Goal: Task Accomplishment & Management: Manage account settings

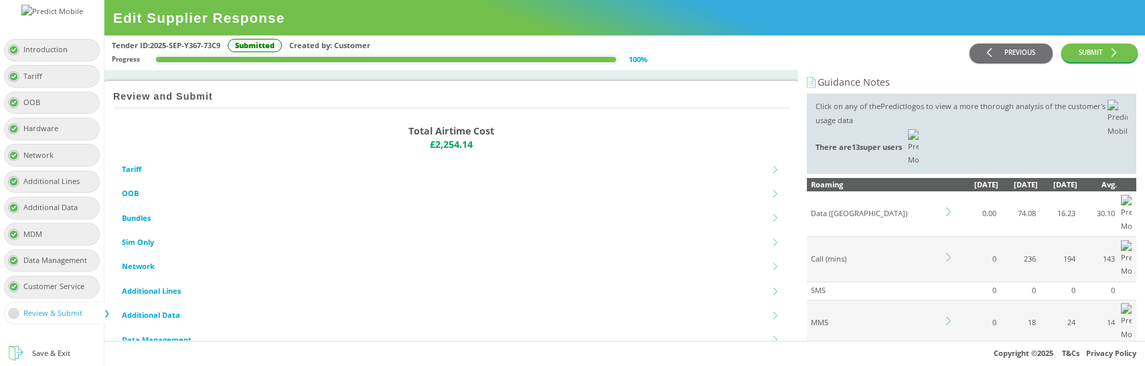
click at [951, 361] on icon at bounding box center [950, 365] width 9 height 9
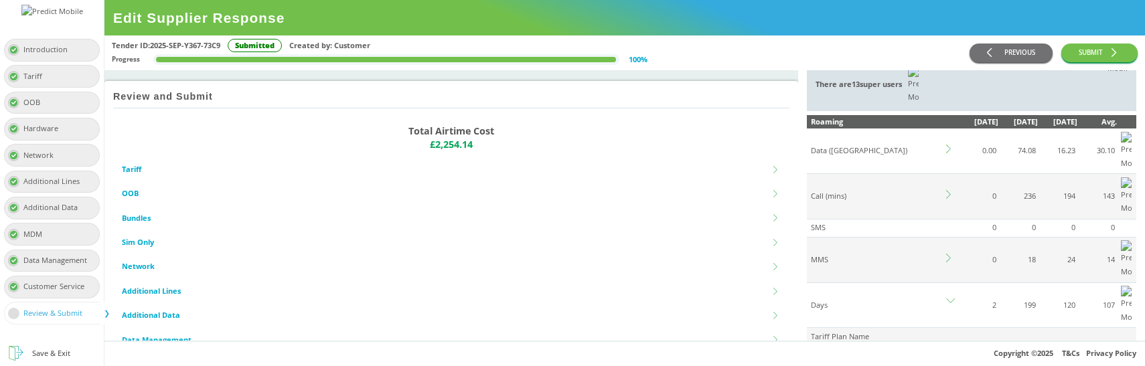
scroll to position [62, 0]
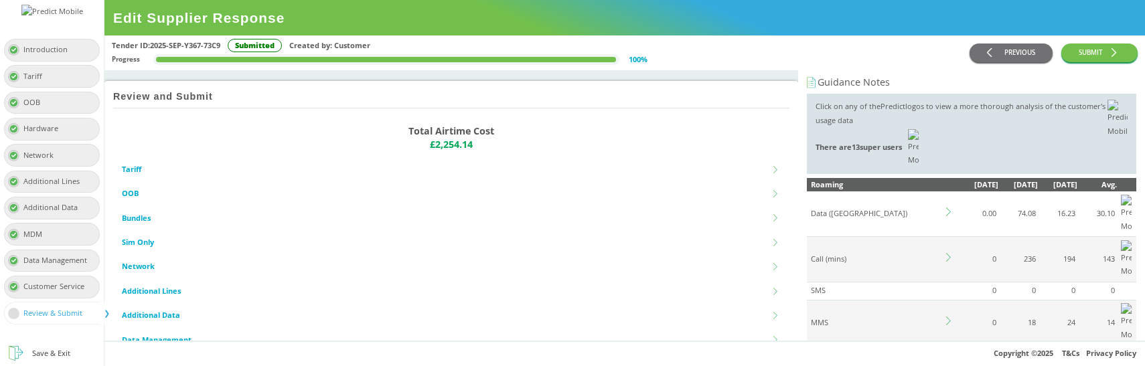
click at [949, 361] on icon at bounding box center [950, 365] width 9 height 9
click at [951, 361] on icon at bounding box center [950, 365] width 9 height 9
click at [947, 317] on icon at bounding box center [950, 321] width 9 height 9
click at [876, 65] on div "Tender ID: 2025-SEP-Y367-73C9 Submitted Created by: Customer Progress 100 %" at bounding box center [540, 53] width 857 height 28
click at [949, 361] on icon at bounding box center [950, 365] width 9 height 9
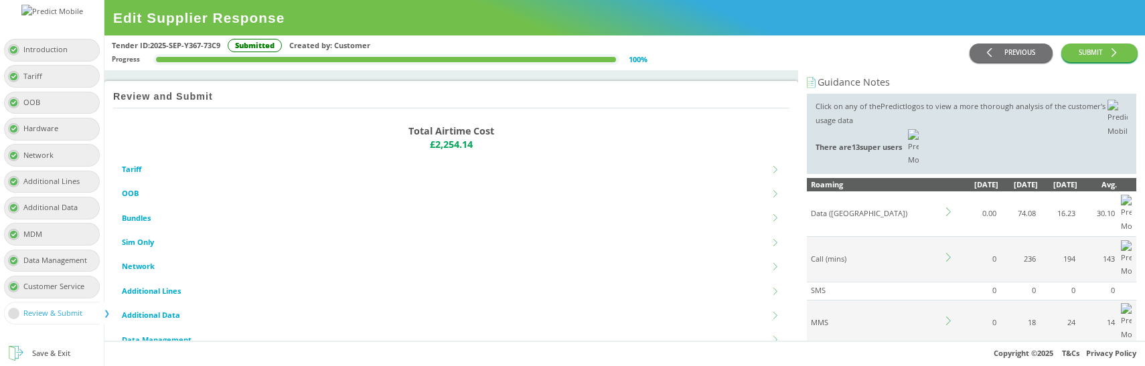
click at [947, 361] on icon at bounding box center [950, 365] width 9 height 9
click at [955, 345] on td at bounding box center [951, 367] width 14 height 45
click at [813, 57] on div "Tender ID: 2025-SEP-Y367-73C9 Submitted Created by: Customer Progress 100 %" at bounding box center [540, 53] width 857 height 28
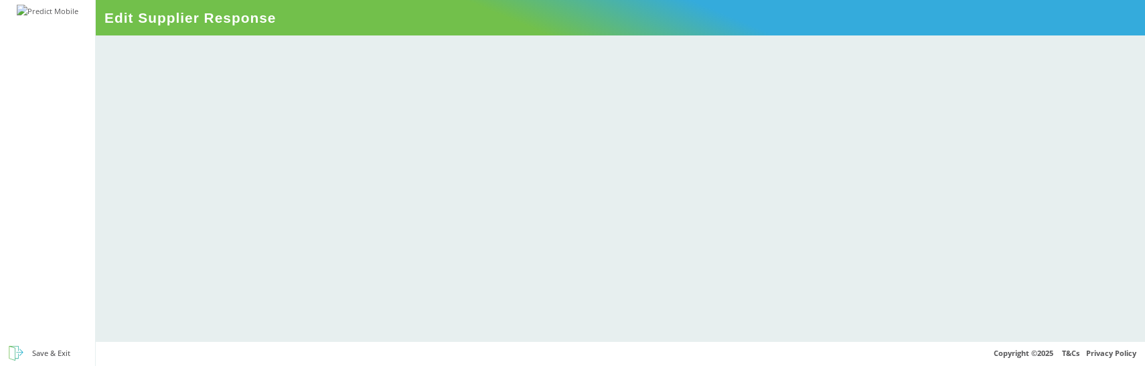
click at [725, 54] on div at bounding box center [620, 188] width 1049 height 306
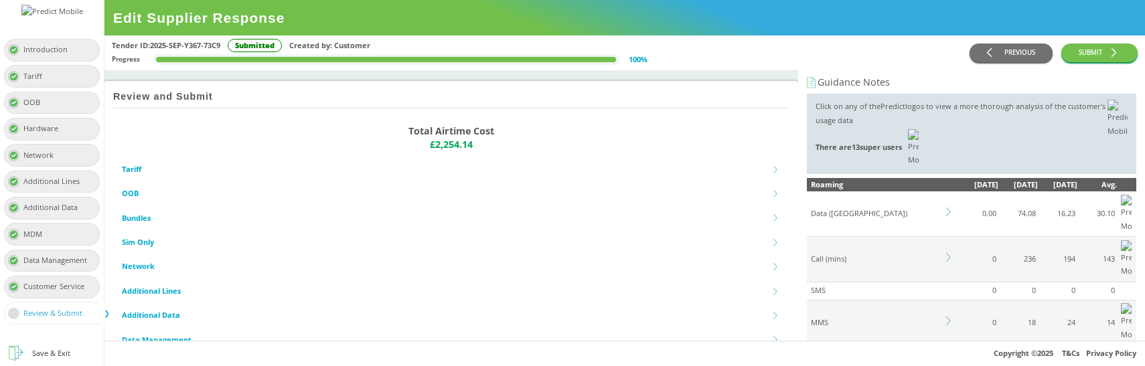
click at [947, 361] on icon at bounding box center [950, 365] width 9 height 9
click at [950, 361] on icon at bounding box center [950, 365] width 9 height 9
click at [951, 361] on icon at bounding box center [950, 365] width 9 height 9
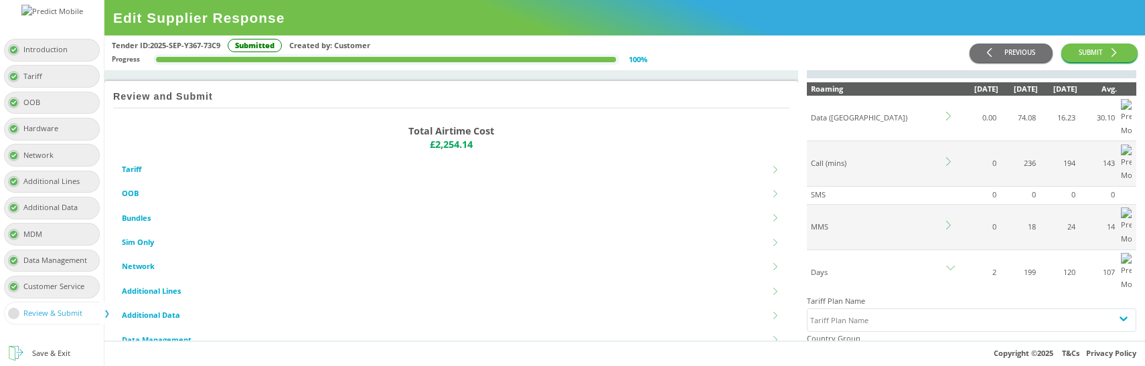
scroll to position [96, 0]
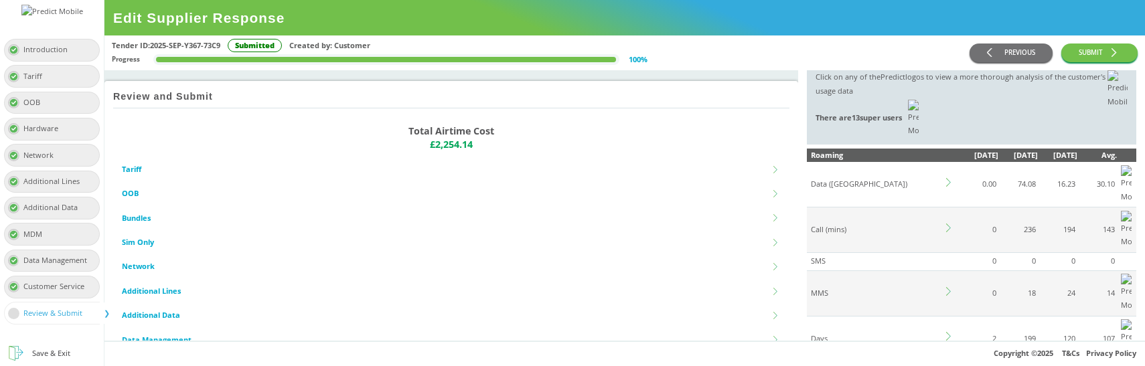
scroll to position [31, 0]
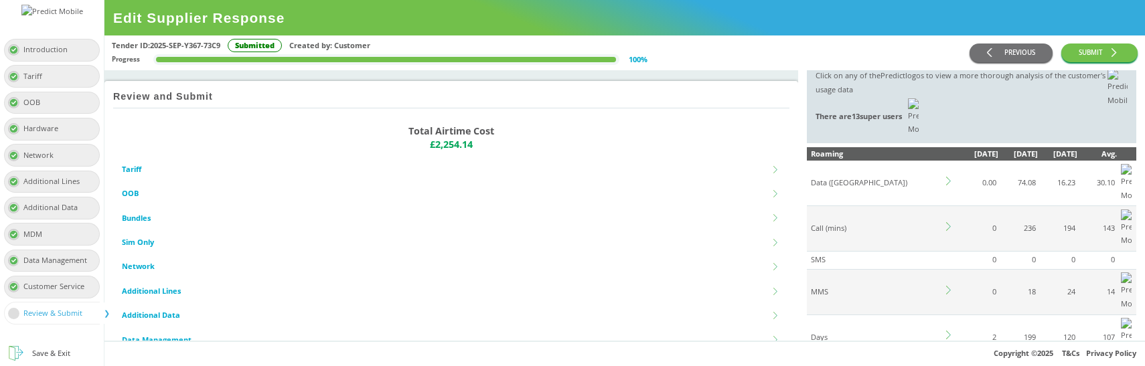
click at [947, 331] on icon at bounding box center [950, 335] width 9 height 9
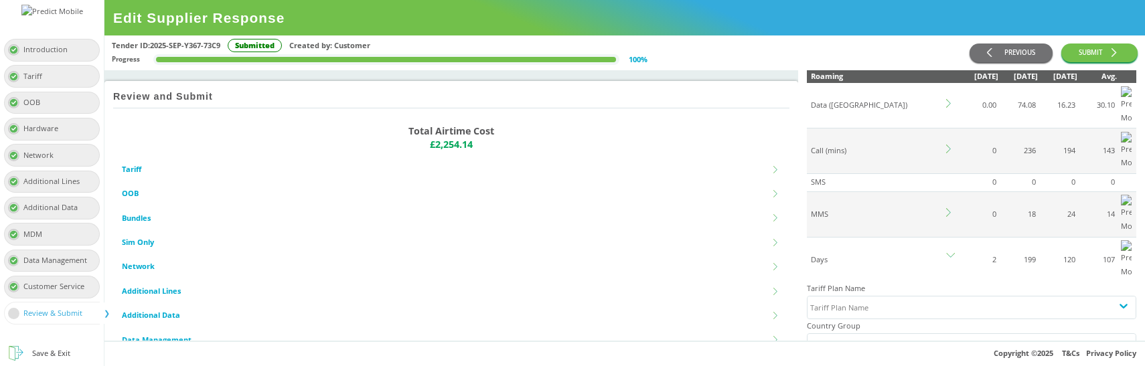
scroll to position [116, 0]
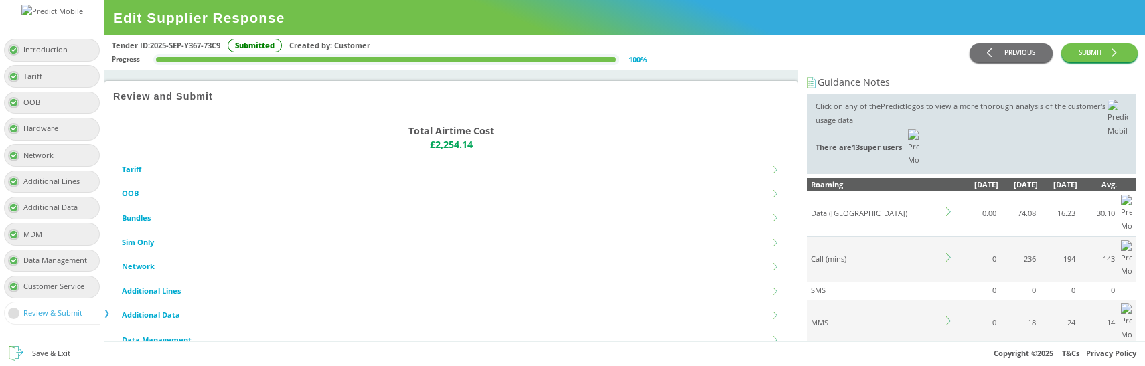
click at [947, 361] on icon at bounding box center [950, 365] width 9 height 9
click at [949, 361] on icon at bounding box center [948, 365] width 5 height 9
click at [947, 361] on icon at bounding box center [948, 365] width 5 height 9
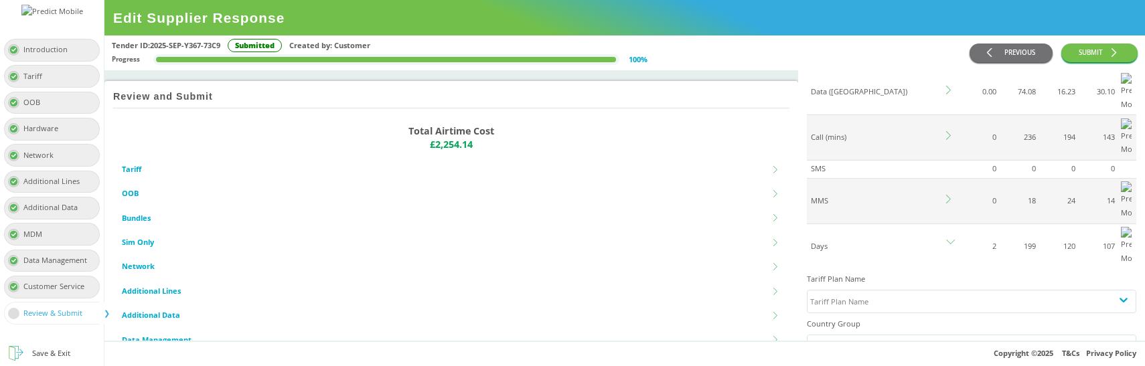
scroll to position [125, 0]
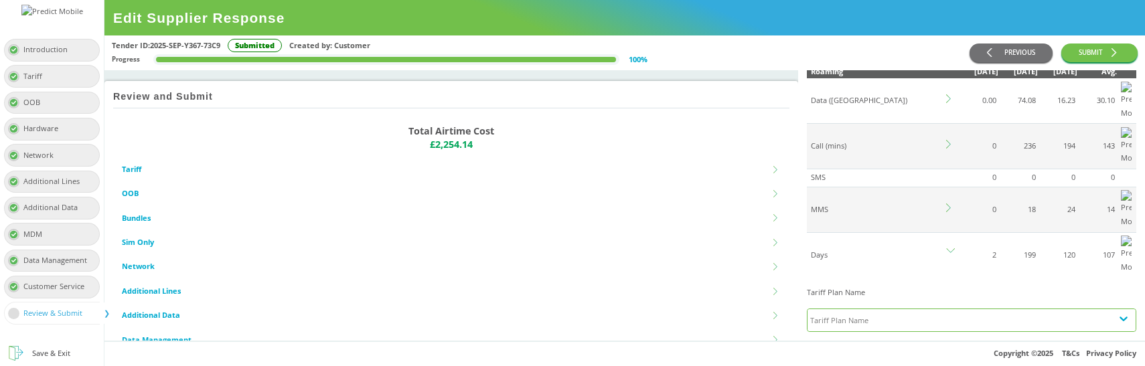
scroll to position [127, 0]
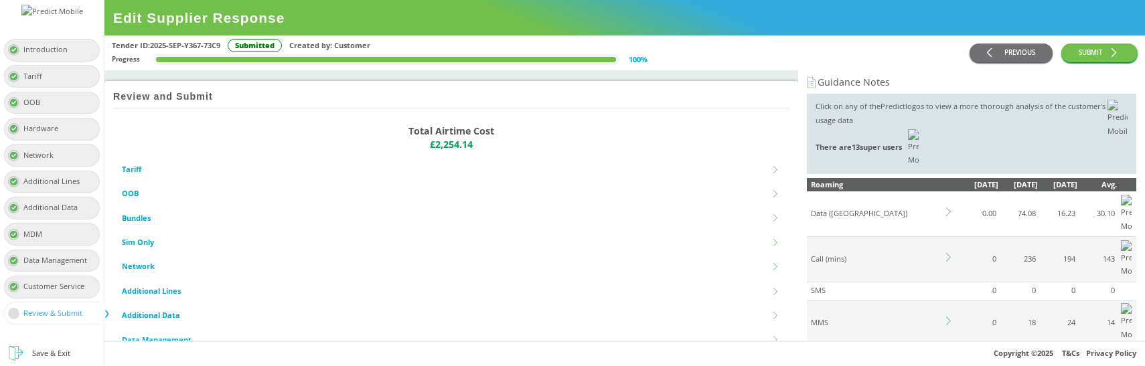
click at [948, 361] on icon at bounding box center [950, 365] width 9 height 9
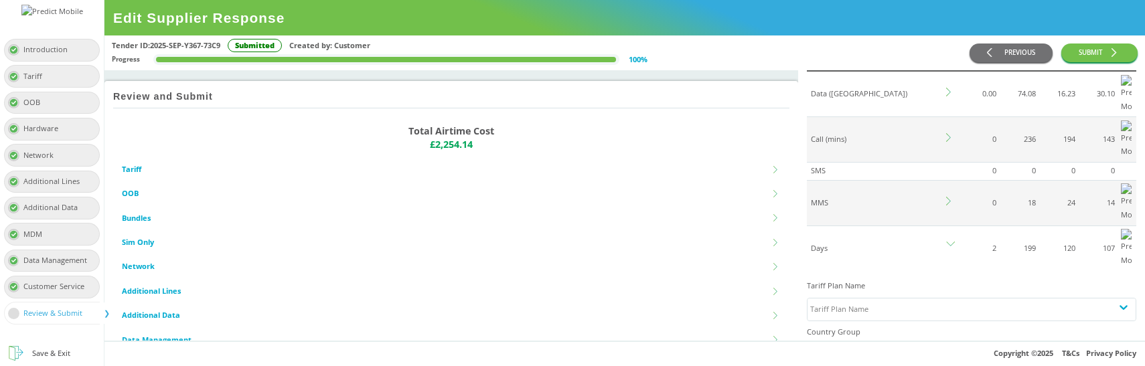
scroll to position [125, 0]
click at [886, 294] on div "Tariff Plan Name" at bounding box center [959, 305] width 304 height 22
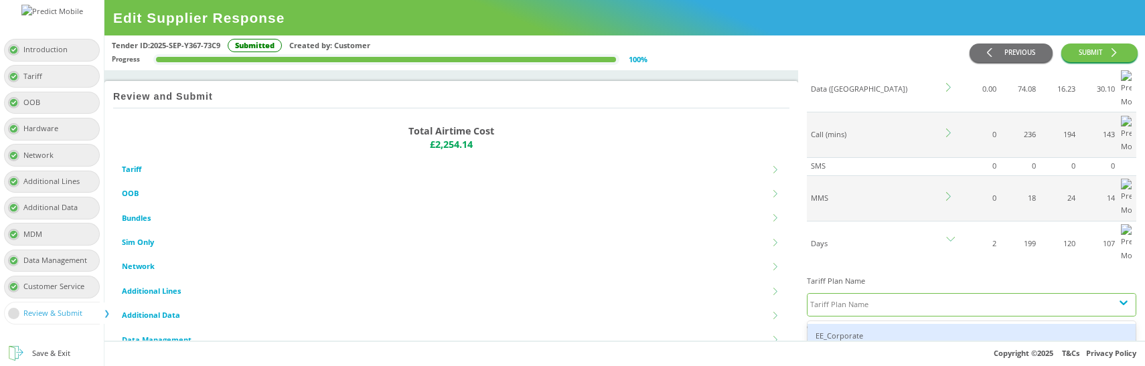
click at [873, 294] on div "Tariff Plan Name" at bounding box center [959, 305] width 304 height 22
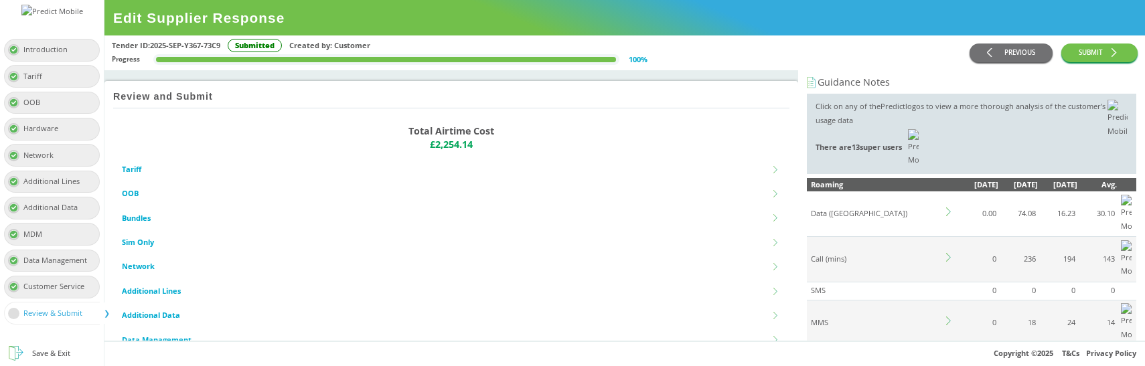
click at [950, 208] on icon at bounding box center [950, 212] width 9 height 9
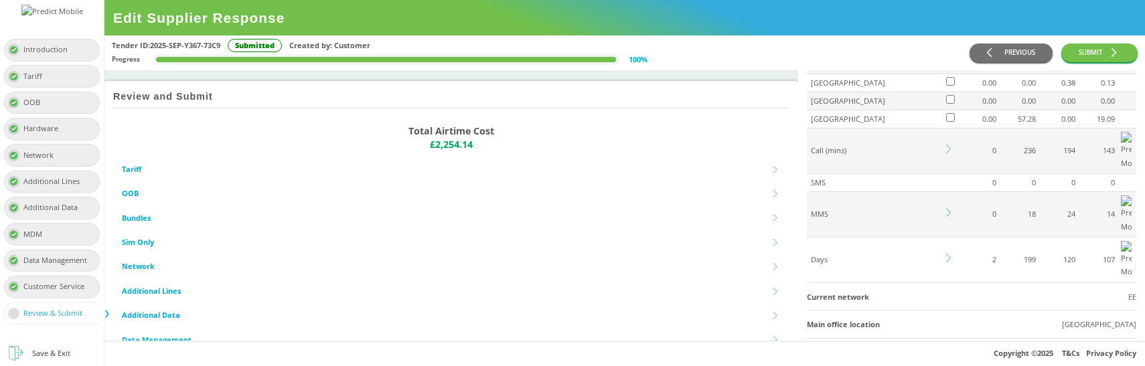
scroll to position [644, 0]
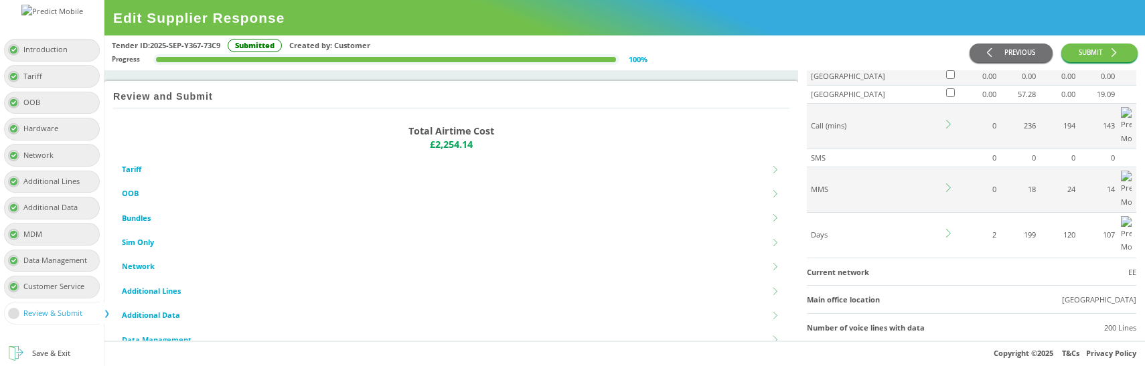
click at [950, 229] on icon at bounding box center [950, 233] width 9 height 9
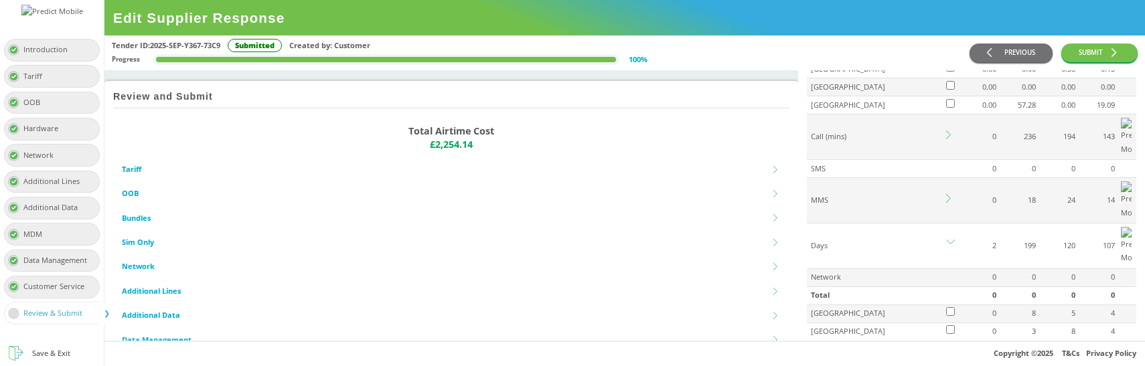
scroll to position [596, 0]
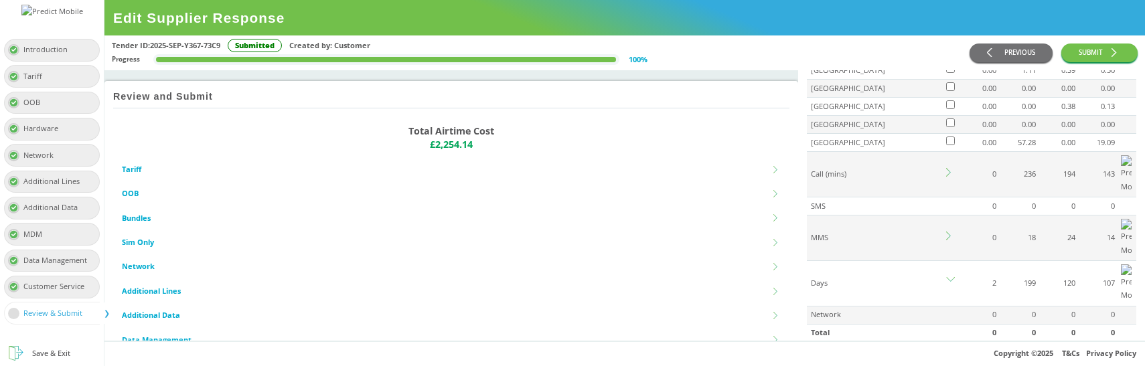
click at [950, 277] on icon at bounding box center [950, 281] width 9 height 9
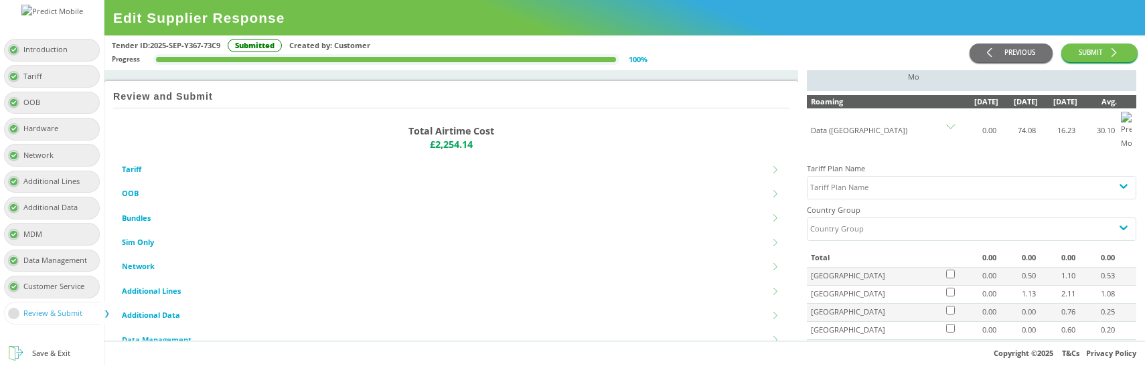
scroll to position [25, 0]
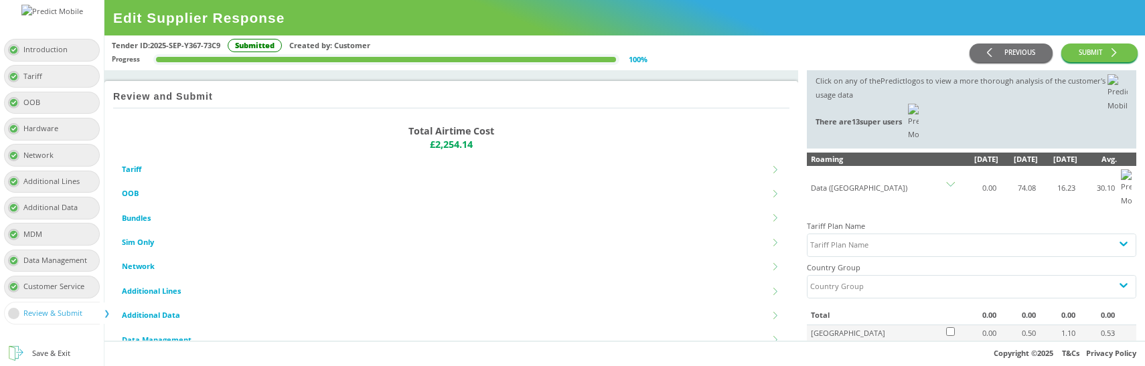
click at [951, 182] on icon at bounding box center [950, 186] width 9 height 9
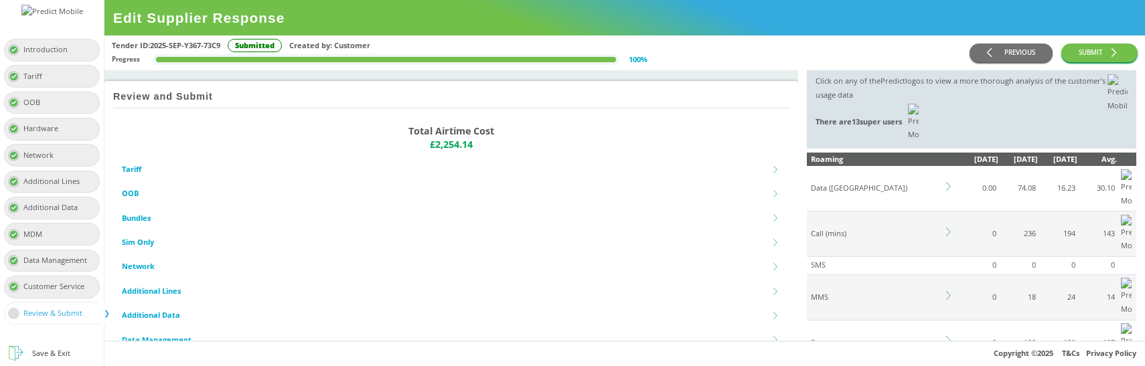
click at [950, 336] on icon at bounding box center [948, 340] width 5 height 9
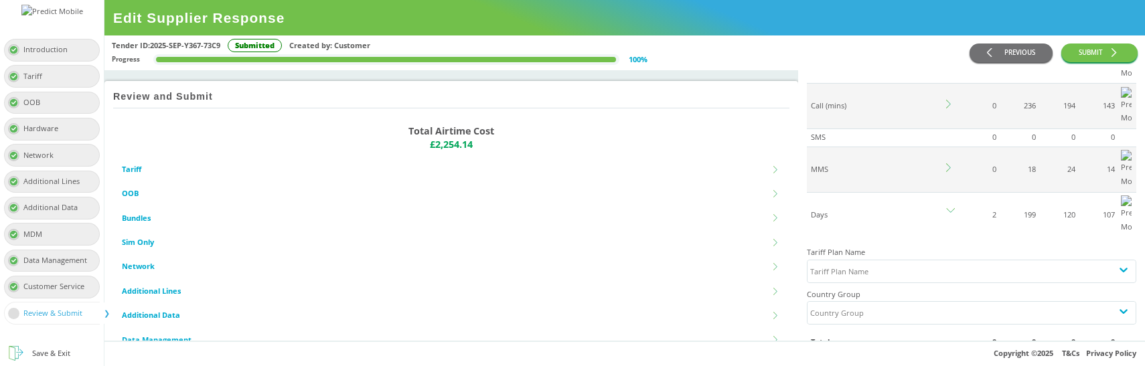
scroll to position [122, 0]
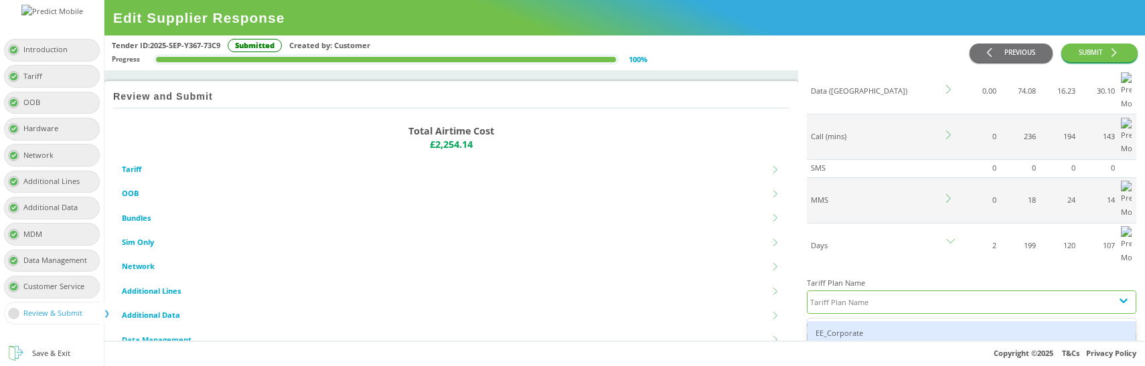
click at [884, 291] on div "Tariff Plan Name" at bounding box center [959, 302] width 304 height 22
click at [846, 321] on div "EE_Corporate" at bounding box center [971, 333] width 328 height 25
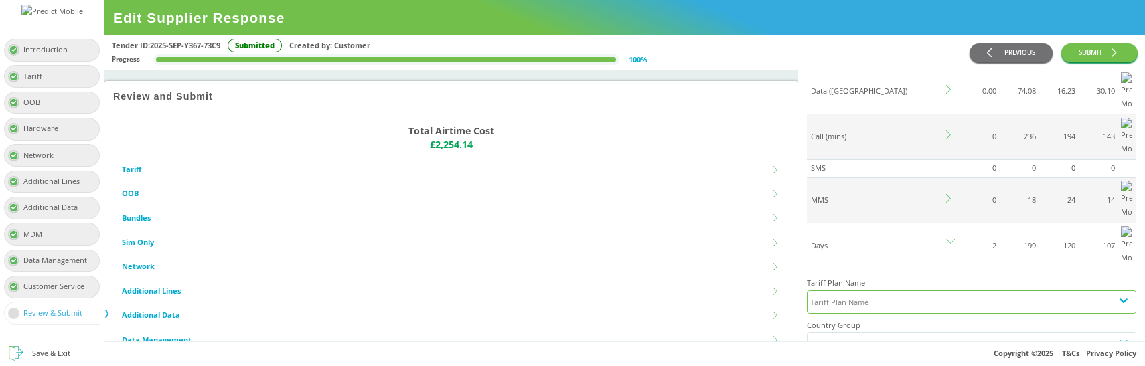
click at [882, 291] on div "Tariff Plan Name" at bounding box center [959, 302] width 304 height 22
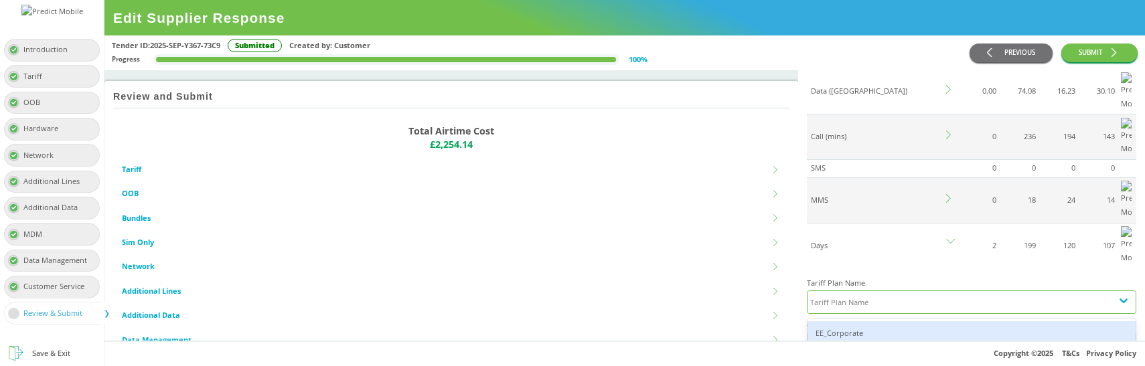
click at [866, 321] on div "EE_Corporate" at bounding box center [971, 333] width 328 height 25
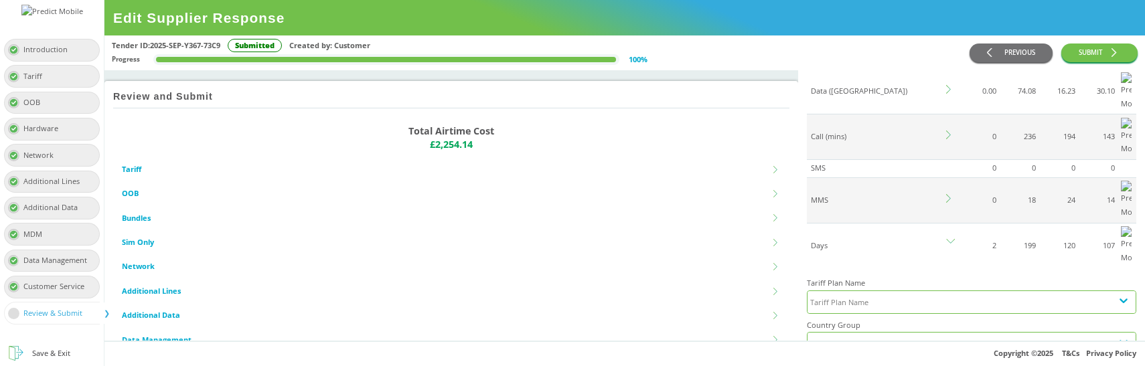
click at [856, 337] on div "Country Group" at bounding box center [837, 344] width 54 height 14
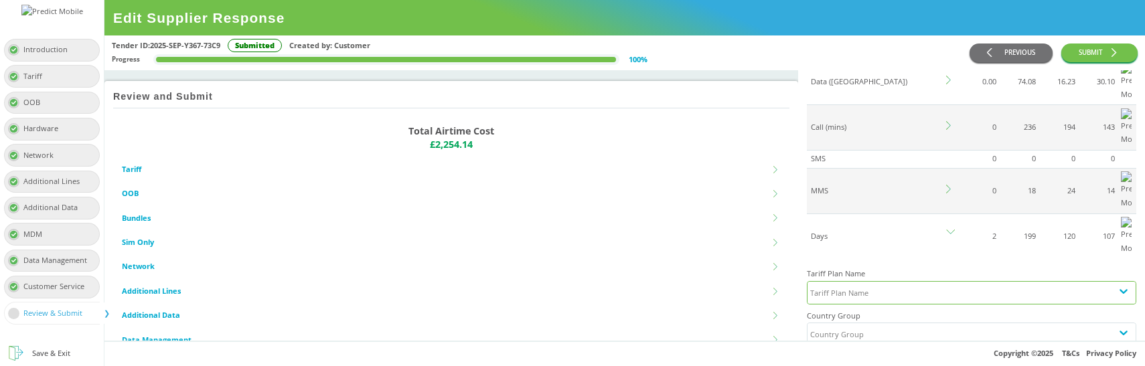
scroll to position [133, 0]
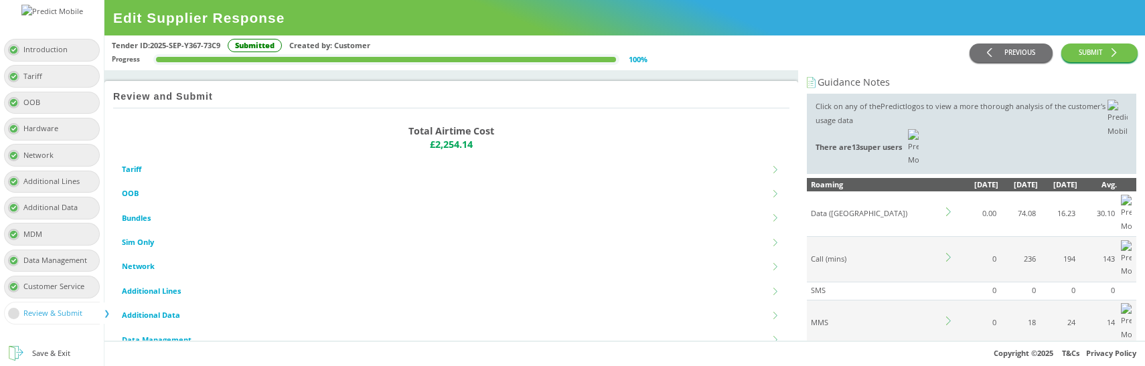
click at [948, 361] on icon at bounding box center [950, 365] width 9 height 9
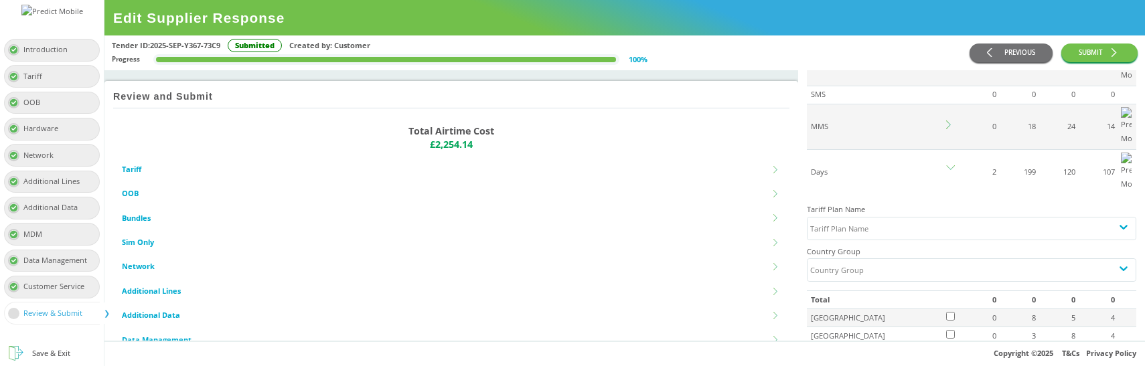
scroll to position [205, 0]
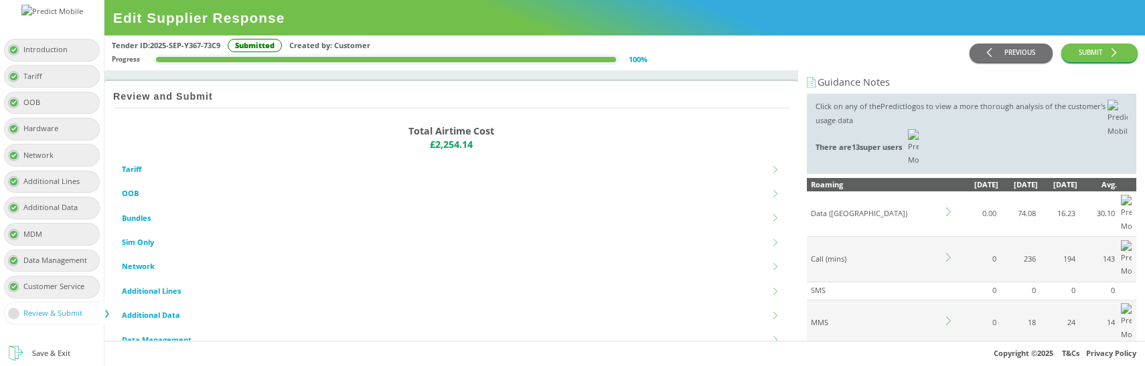
click at [947, 361] on icon at bounding box center [950, 365] width 9 height 9
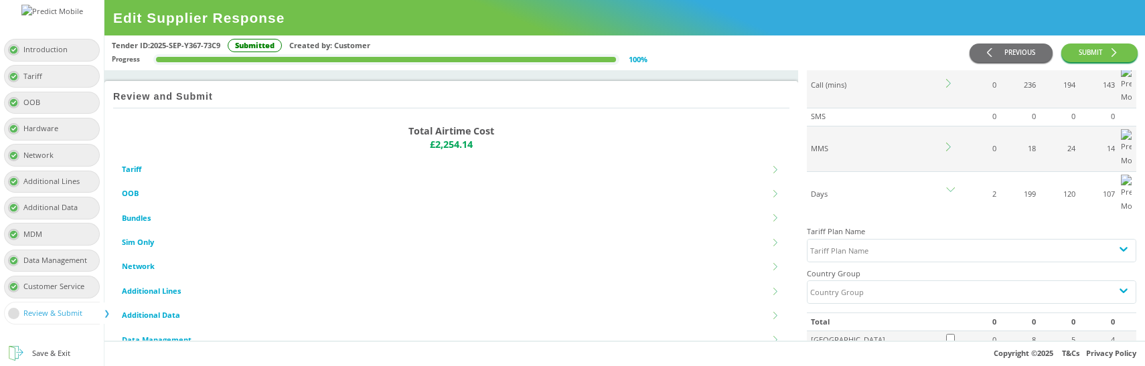
scroll to position [194, 0]
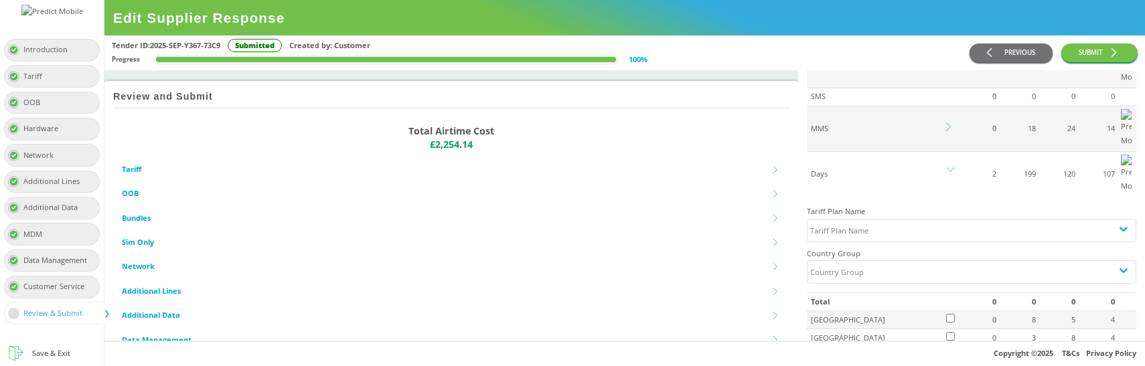
click at [955, 329] on td at bounding box center [951, 338] width 14 height 18
click at [910, 261] on div "Country Group" at bounding box center [959, 272] width 304 height 22
click at [861, 224] on div "Tariff Plan Name" at bounding box center [839, 231] width 58 height 14
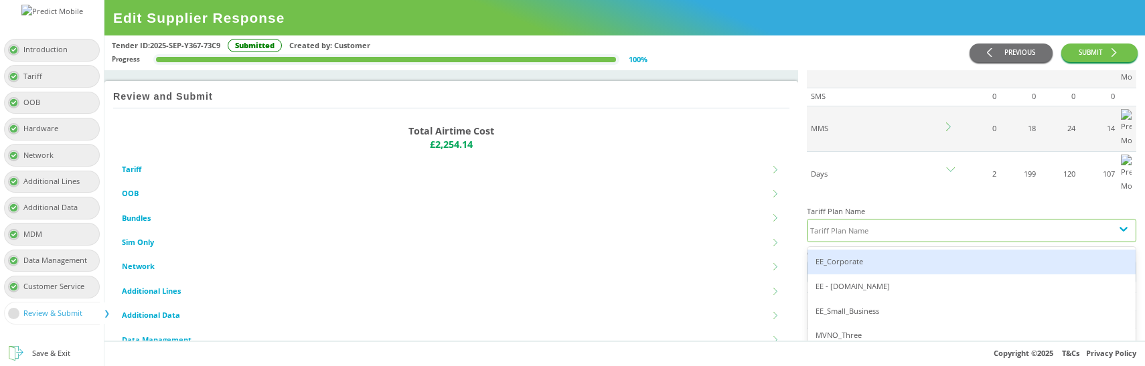
click at [849, 250] on div "EE_Corporate" at bounding box center [971, 262] width 328 height 25
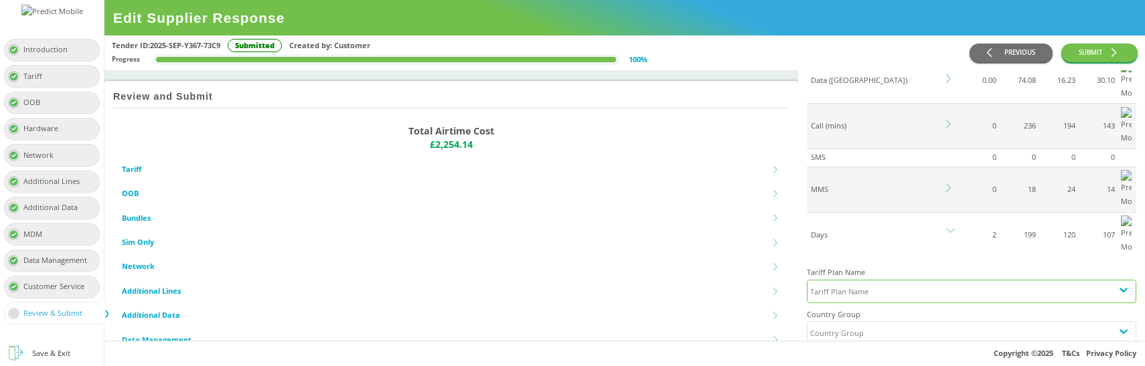
scroll to position [115, 0]
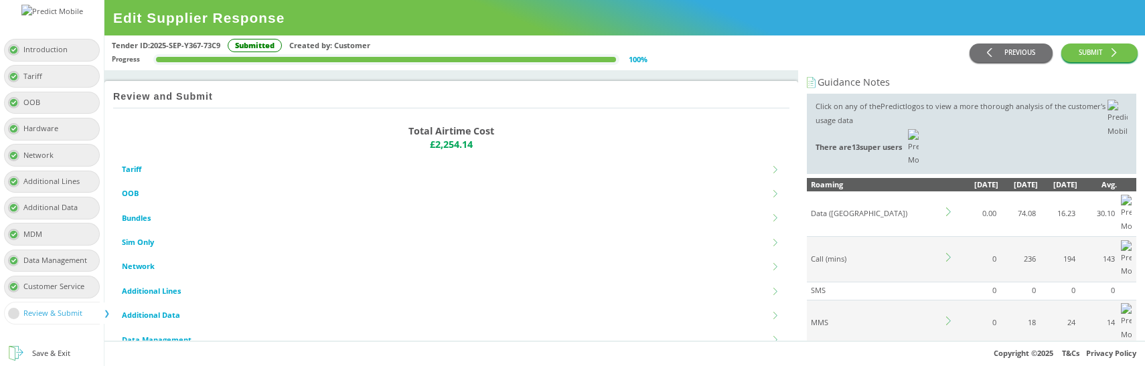
click at [947, 361] on icon at bounding box center [950, 365] width 9 height 9
click at [949, 361] on icon at bounding box center [948, 365] width 5 height 9
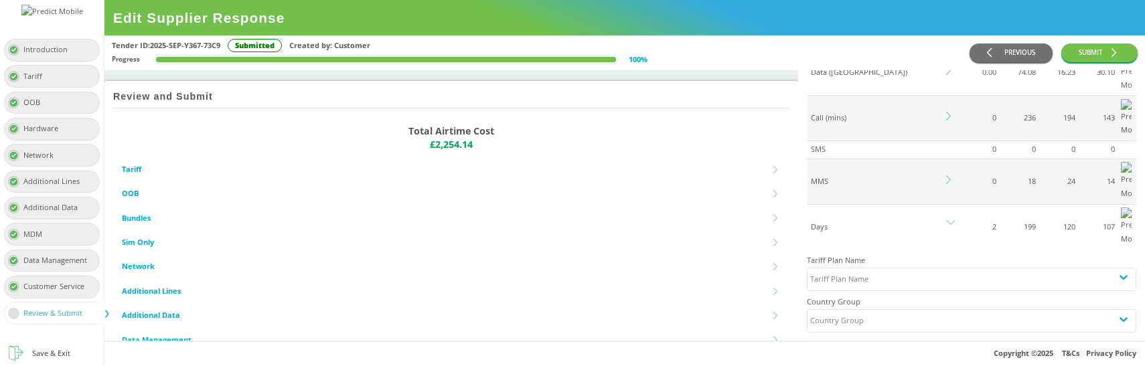
scroll to position [223, 0]
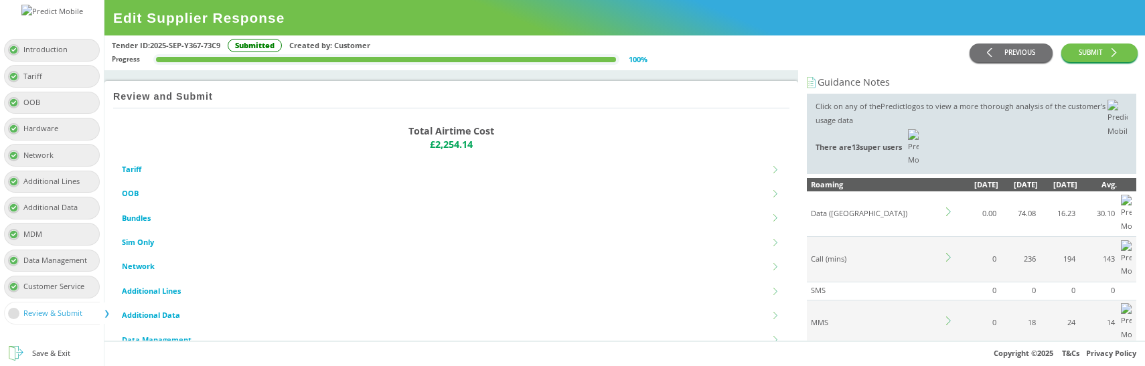
click at [945, 345] on td at bounding box center [951, 367] width 14 height 45
click at [953, 361] on icon at bounding box center [950, 365] width 9 height 9
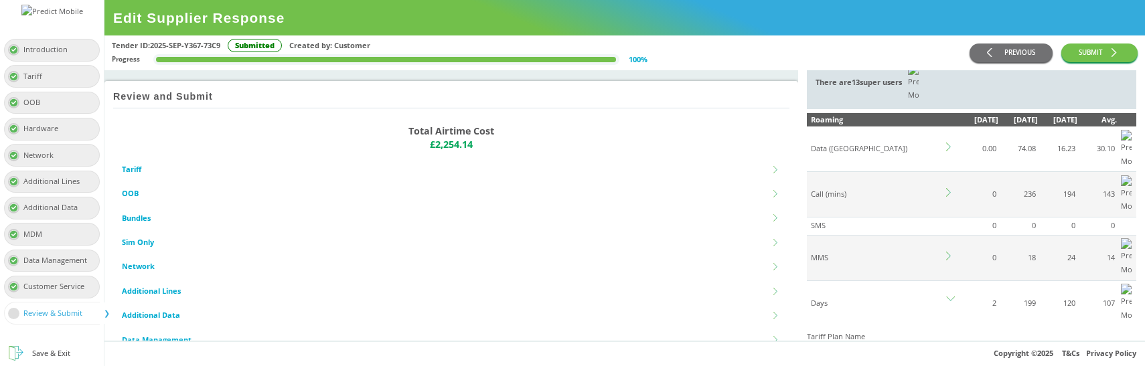
scroll to position [166, 0]
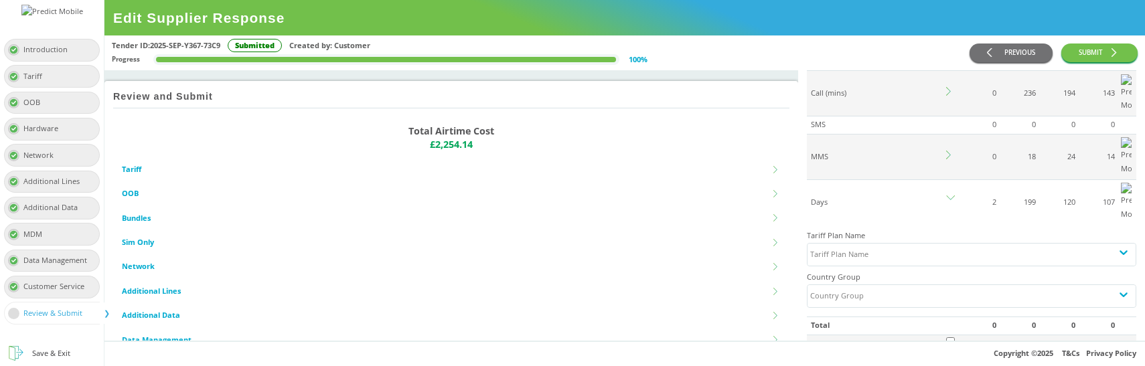
click at [944, 317] on td at bounding box center [951, 325] width 14 height 17
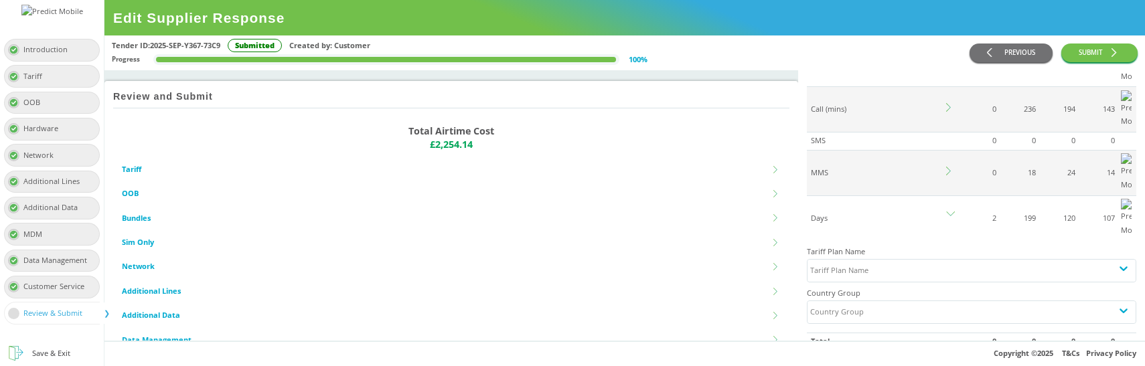
scroll to position [165, 0]
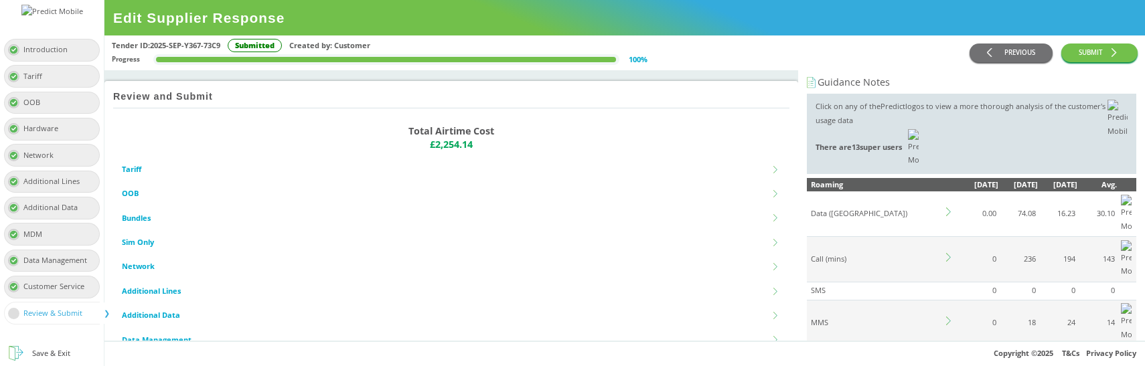
click at [951, 253] on icon at bounding box center [950, 257] width 9 height 9
click at [950, 317] on icon at bounding box center [950, 321] width 9 height 9
click at [949, 208] on icon at bounding box center [950, 212] width 9 height 9
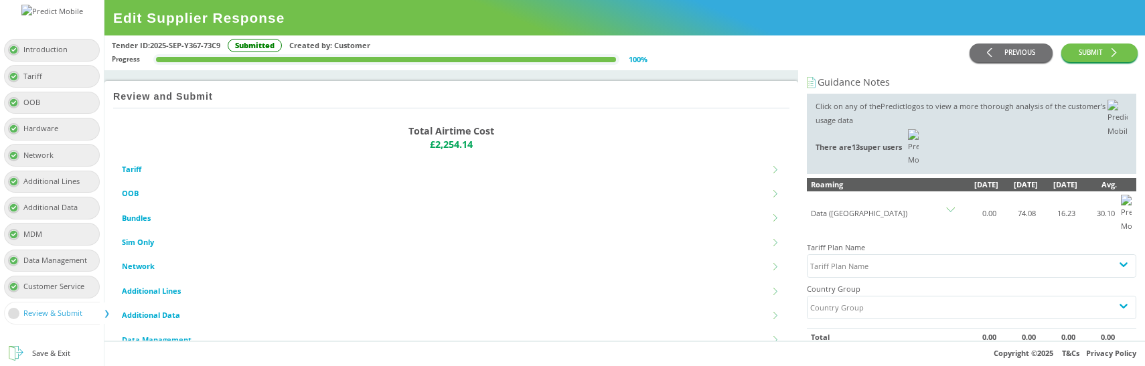
click at [949, 208] on icon at bounding box center [950, 212] width 9 height 9
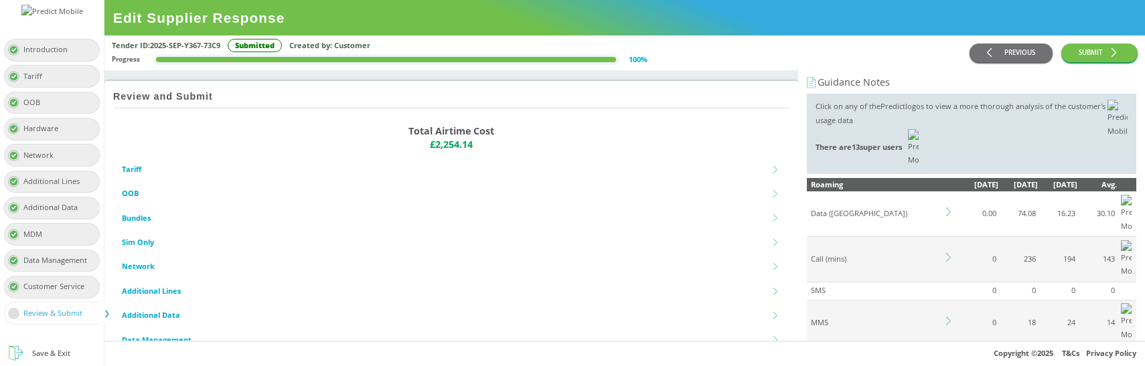
click at [950, 361] on icon at bounding box center [950, 365] width 9 height 9
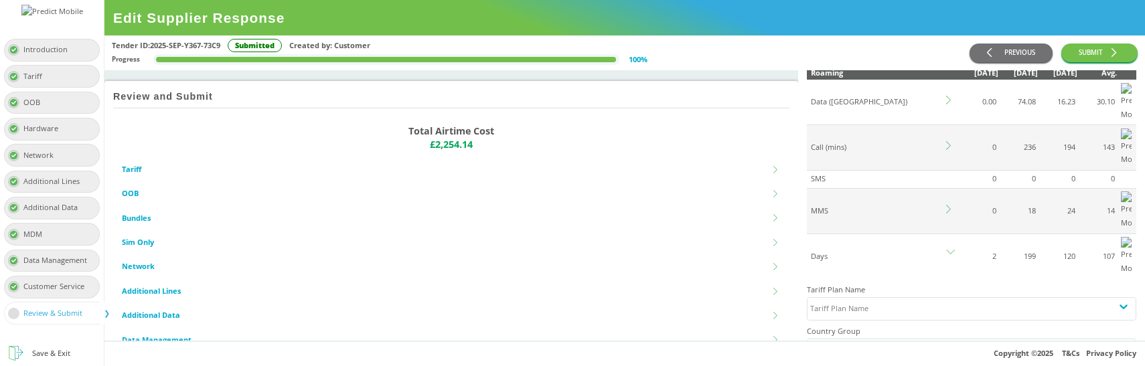
scroll to position [114, 0]
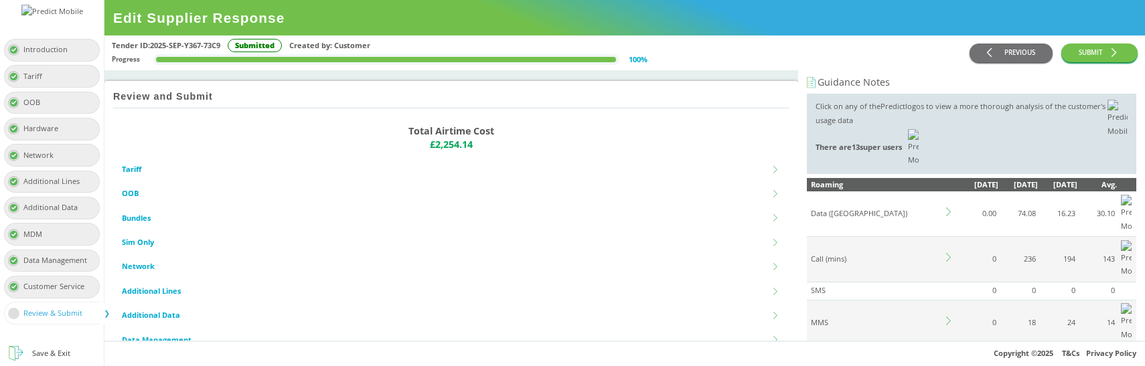
click at [947, 361] on icon at bounding box center [950, 365] width 9 height 9
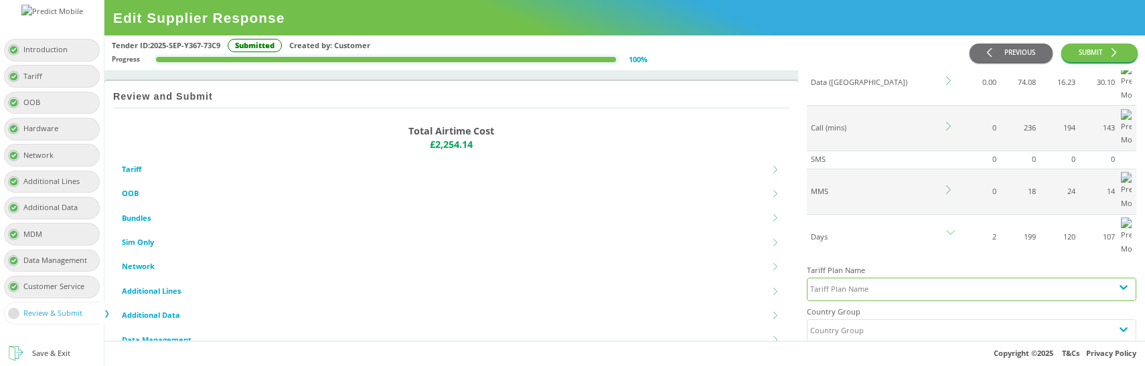
scroll to position [135, 0]
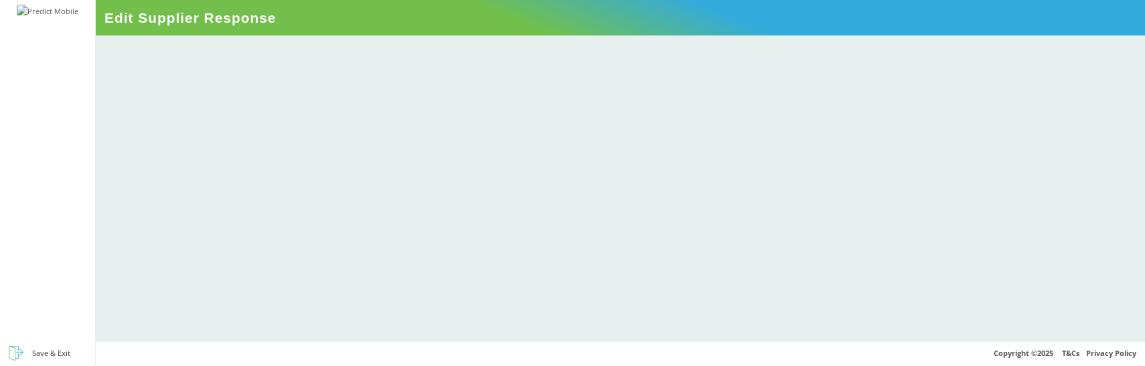
click at [542, 153] on div at bounding box center [620, 188] width 1049 height 306
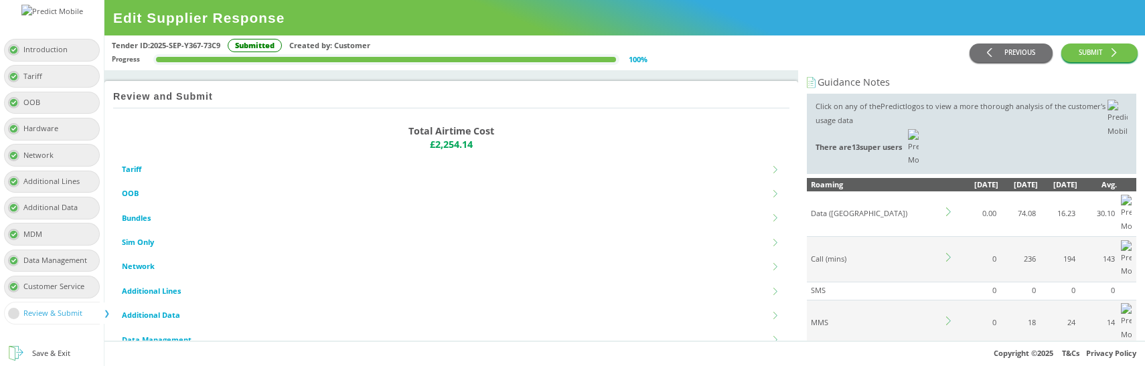
click at [948, 361] on icon at bounding box center [950, 365] width 9 height 9
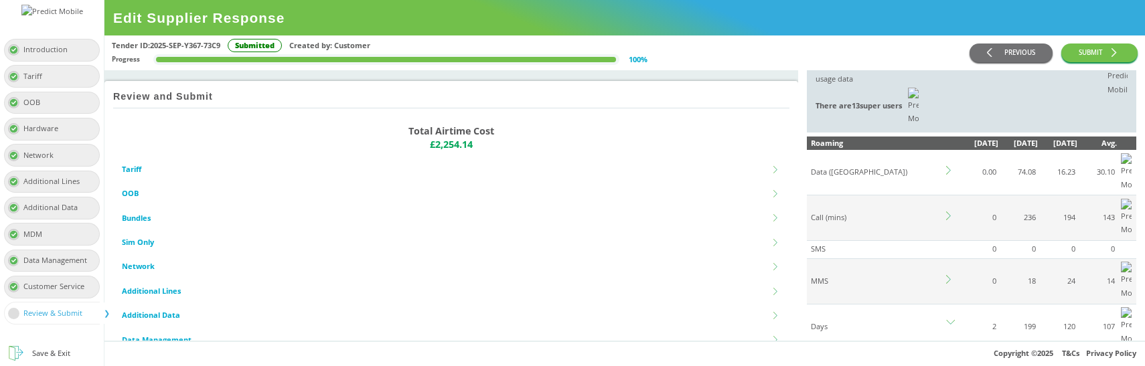
scroll to position [67, 0]
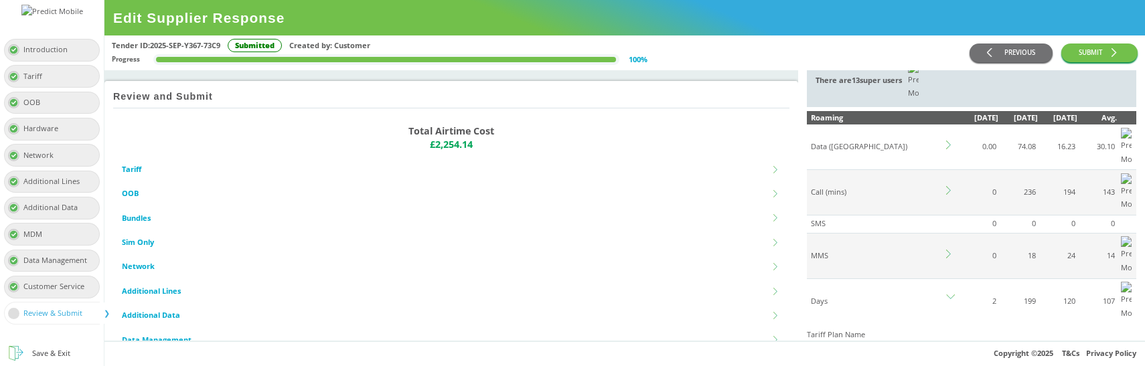
click at [880, 343] on div "Tariff Plan Name" at bounding box center [959, 354] width 304 height 22
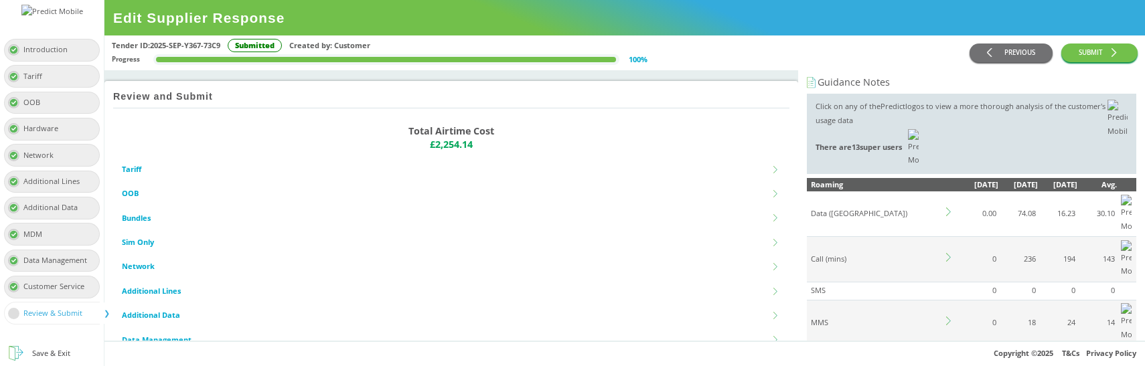
click at [949, 361] on icon at bounding box center [950, 365] width 9 height 9
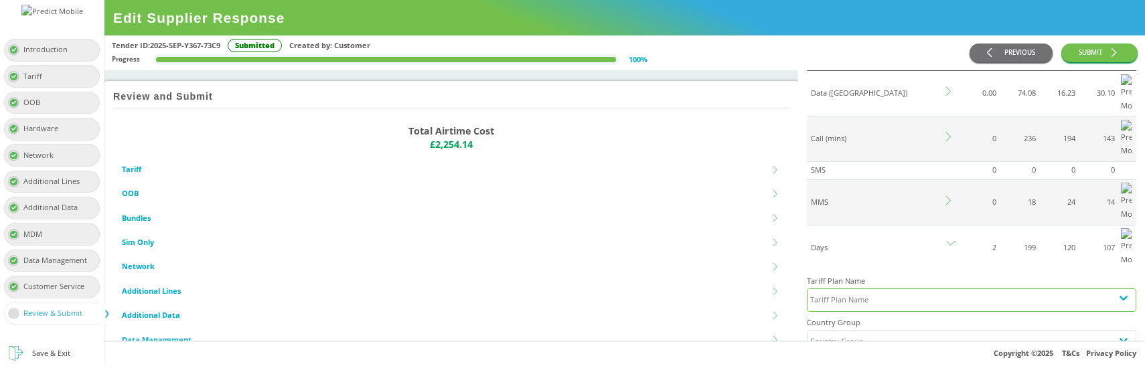
scroll to position [124, 0]
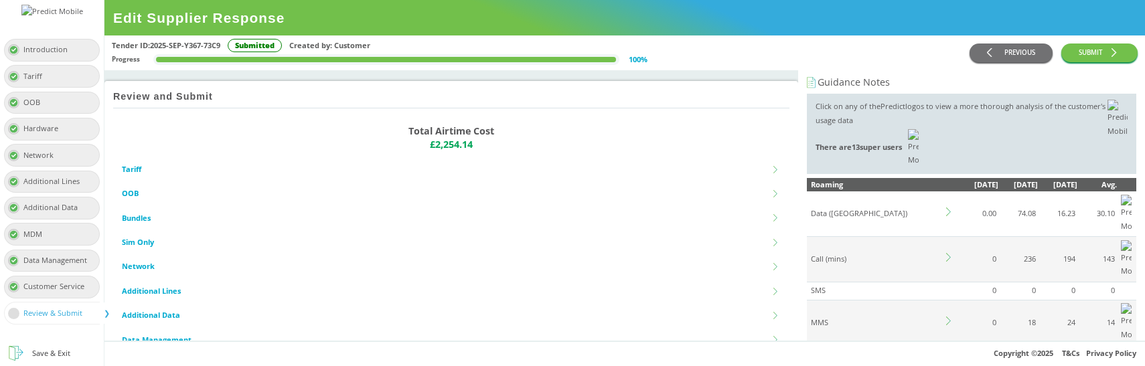
click at [949, 361] on icon at bounding box center [950, 365] width 9 height 9
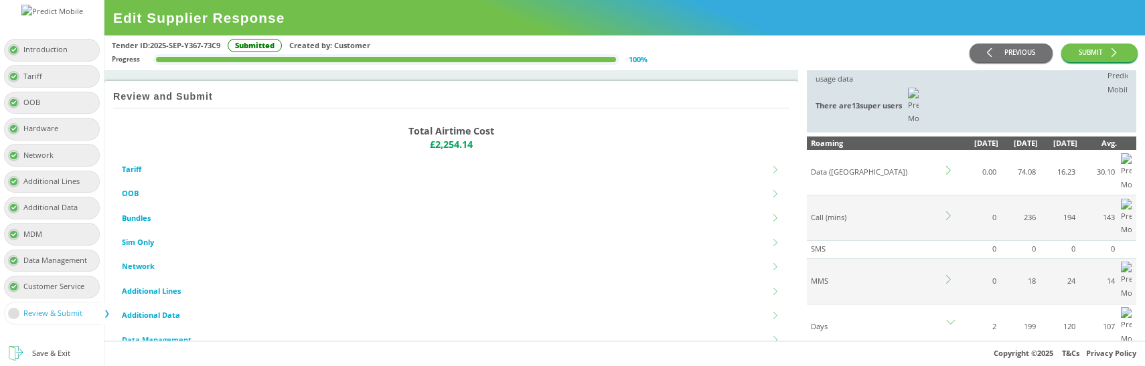
scroll to position [74, 0]
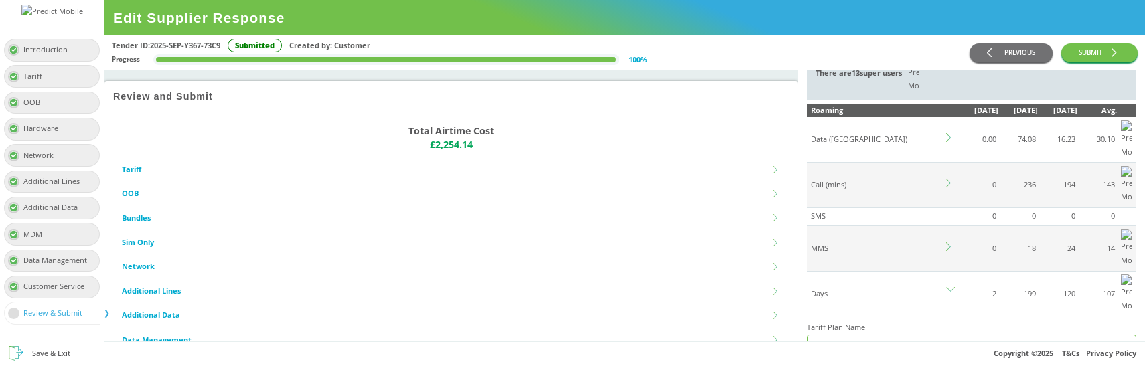
click at [864, 339] on div "Tariff Plan Name" at bounding box center [839, 346] width 58 height 14
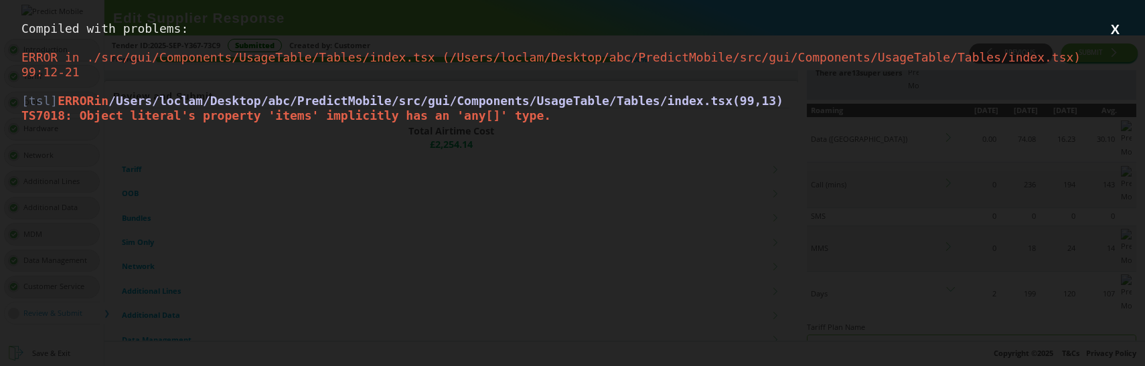
scroll to position [0, 0]
click at [606, 233] on div "Compiled with problems: X ERROR in ./src/gui/Components/UsageTable/Tables/index…" at bounding box center [572, 183] width 1145 height 366
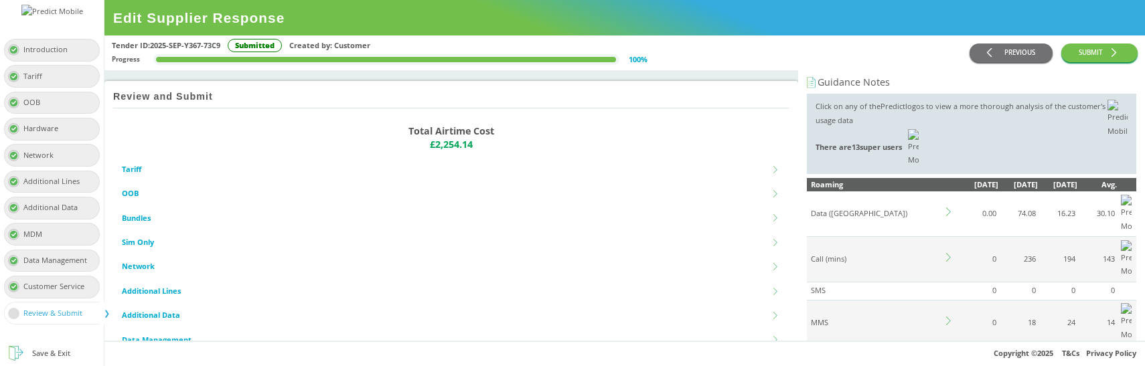
click at [952, 361] on icon at bounding box center [950, 365] width 9 height 9
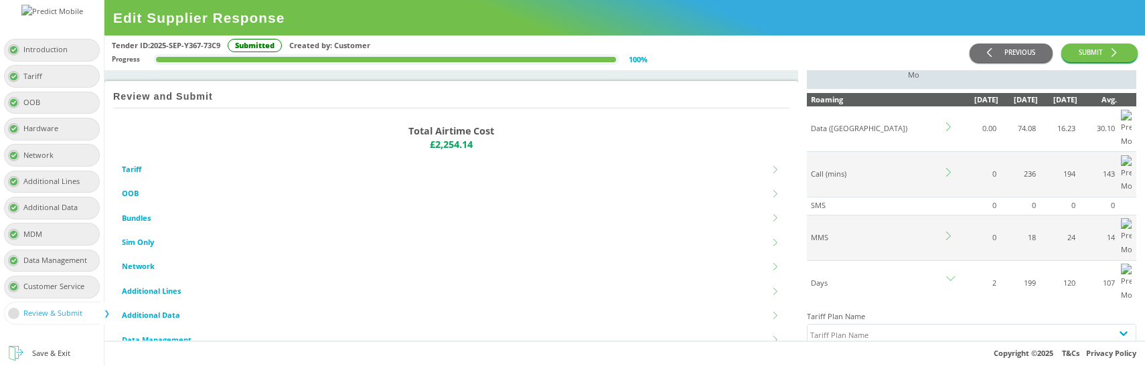
scroll to position [90, 0]
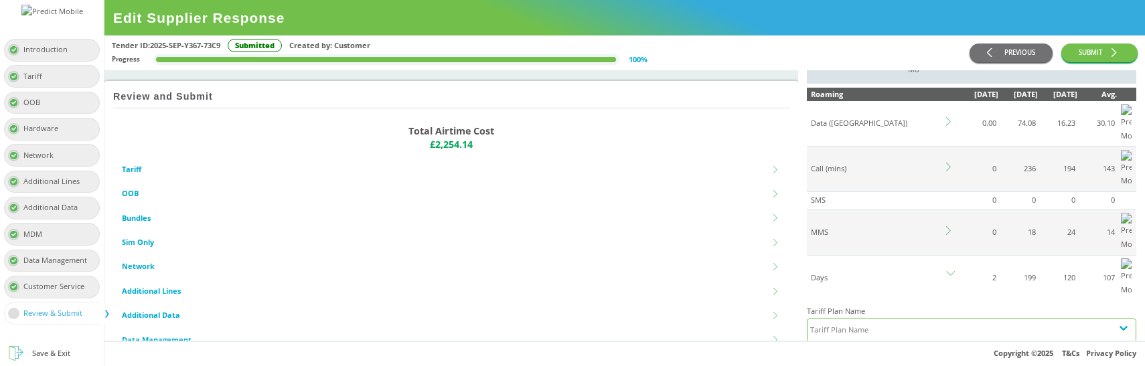
click at [851, 323] on div "Tariff Plan Name" at bounding box center [839, 330] width 58 height 14
click at [848, 349] on div "EE_Corporate" at bounding box center [971, 361] width 328 height 25
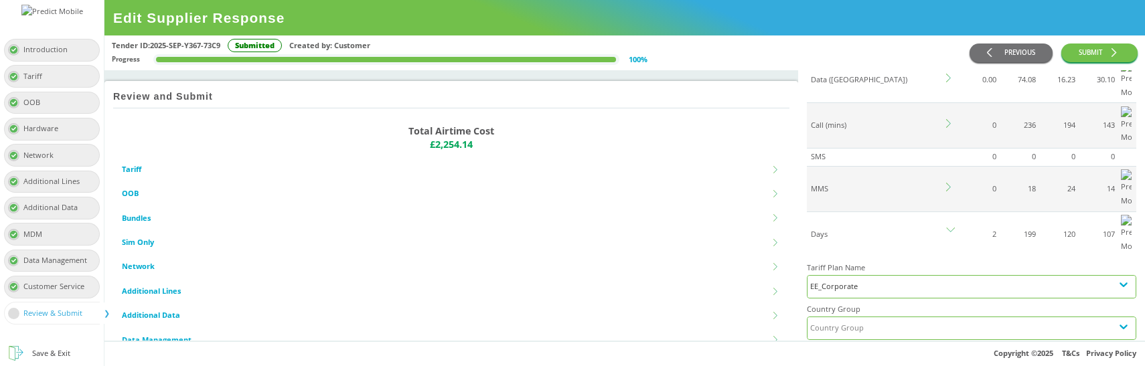
click at [861, 317] on div "Country Group" at bounding box center [959, 328] width 304 height 22
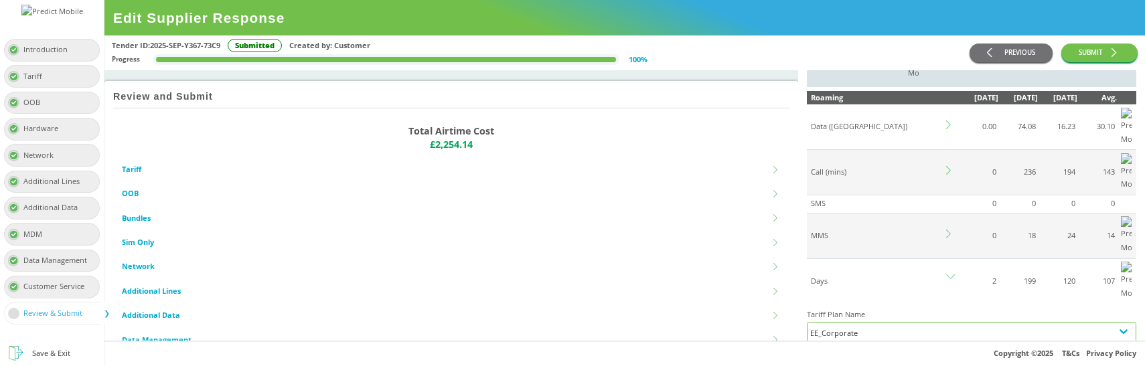
scroll to position [84, 0]
